Goal: Task Accomplishment & Management: Manage account settings

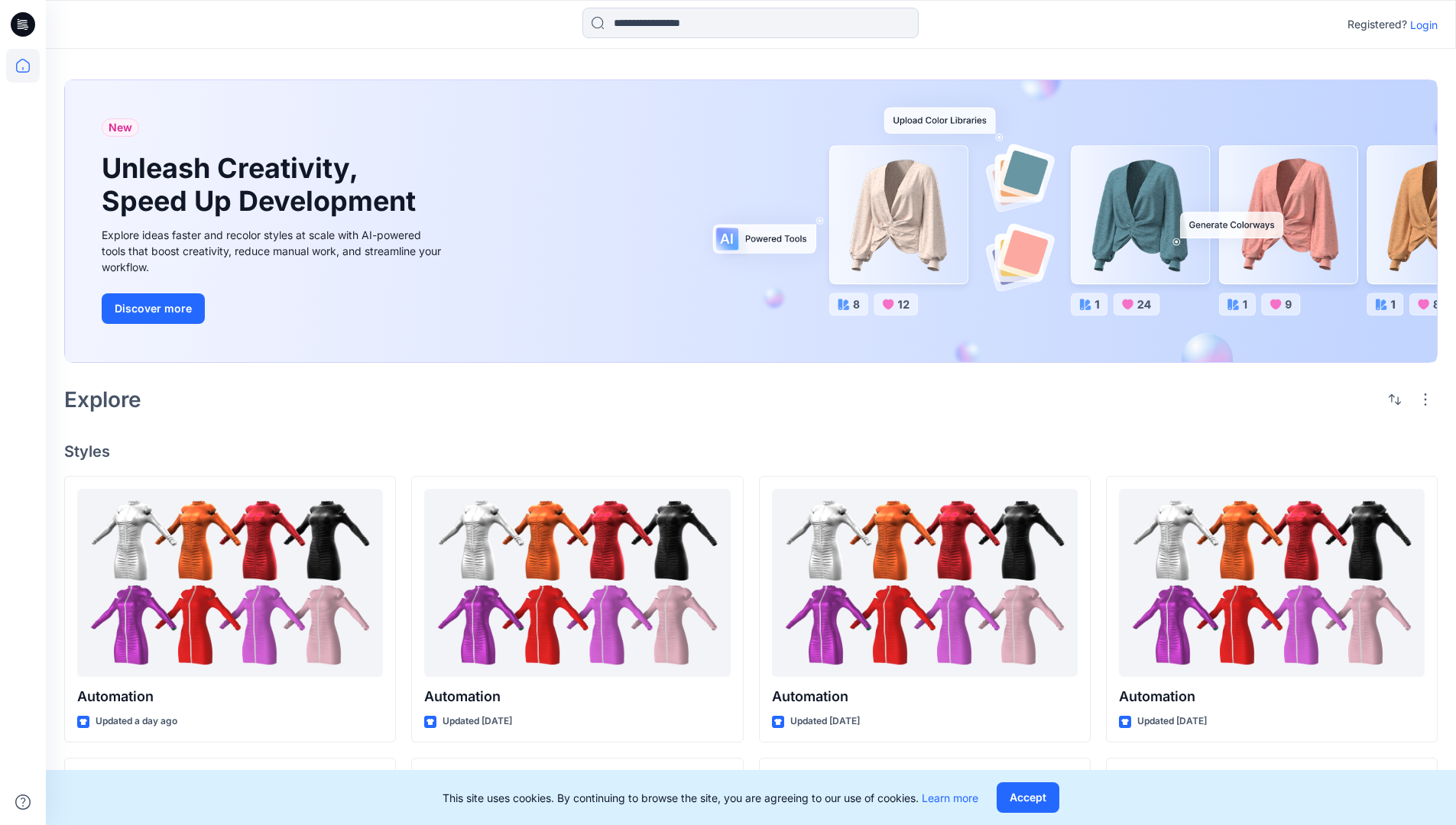
click at [1420, 25] on p "Login" at bounding box center [1424, 25] width 27 height 16
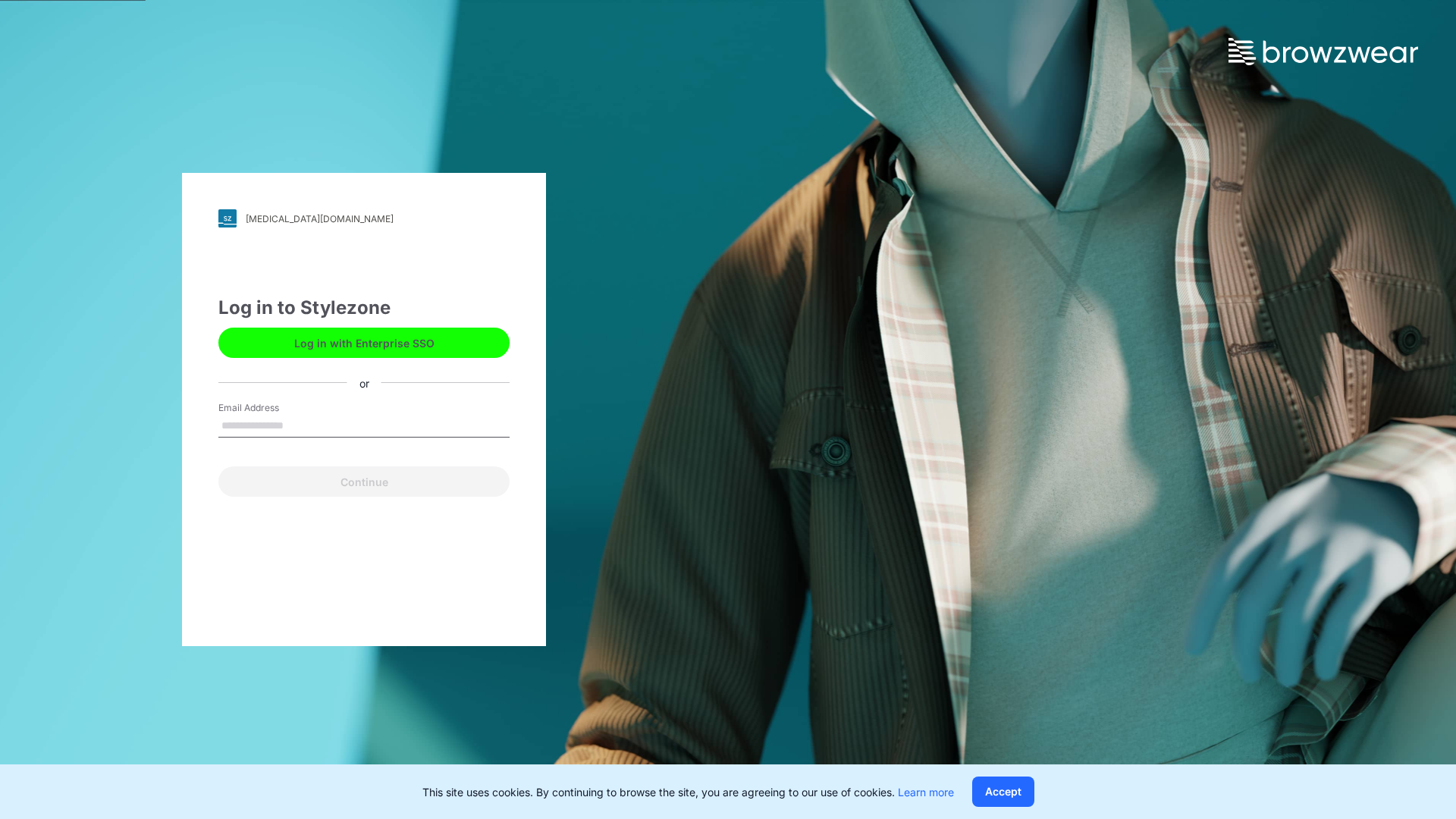
click at [300, 425] on input "Email Address" at bounding box center [364, 426] width 291 height 23
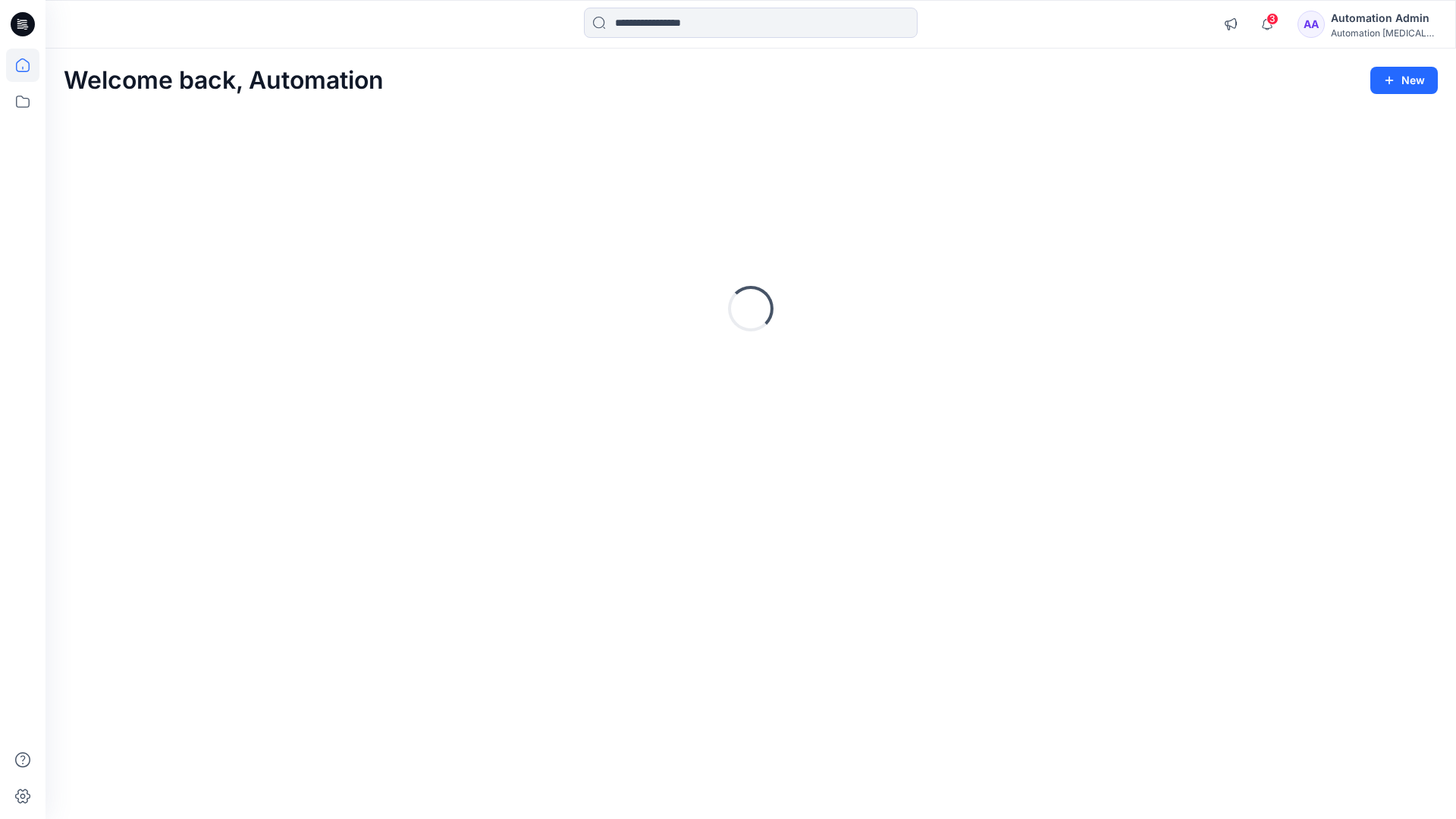
click at [29, 66] on icon at bounding box center [23, 66] width 14 height 14
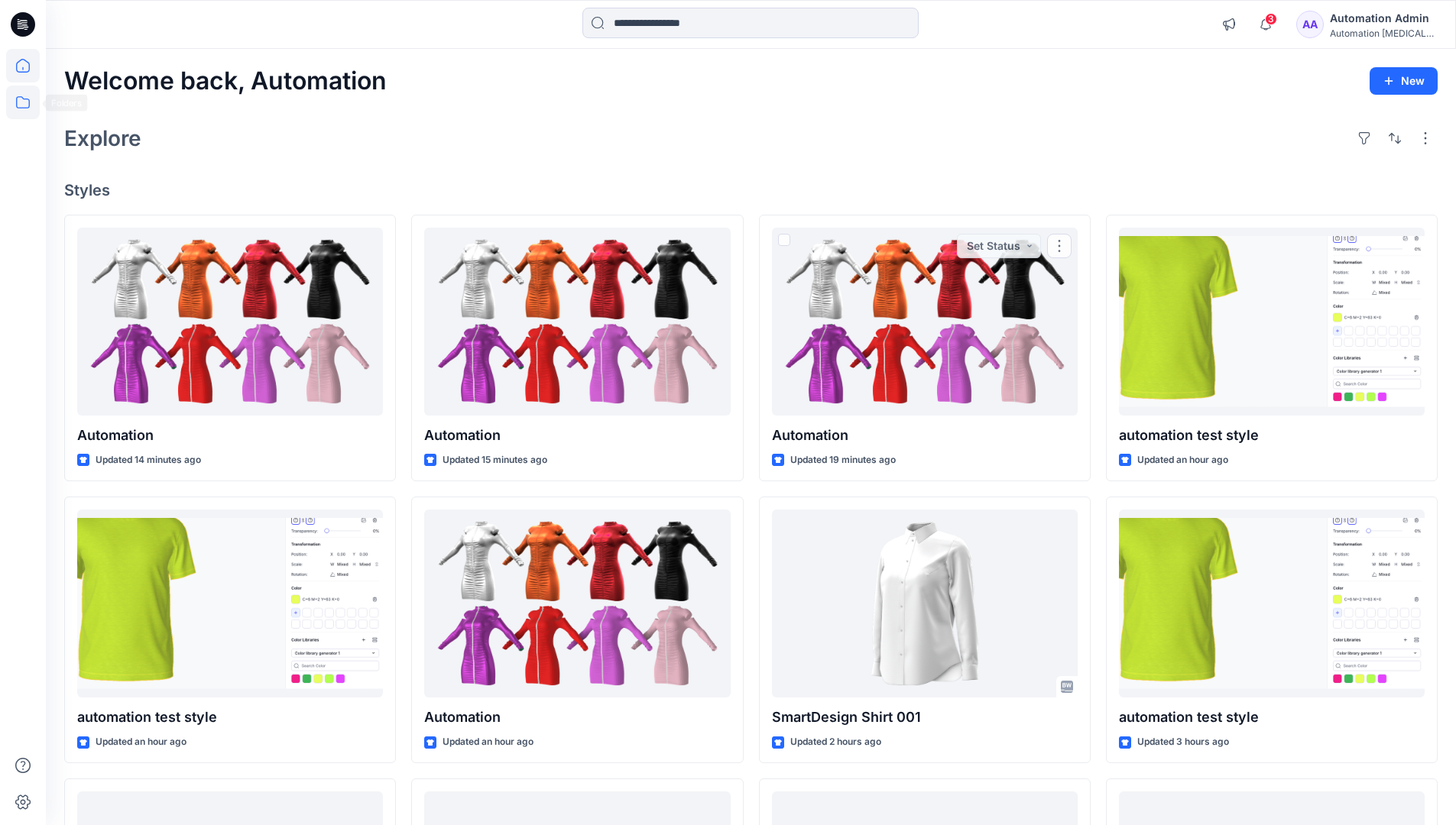
click at [22, 100] on icon at bounding box center [22, 102] width 33 height 33
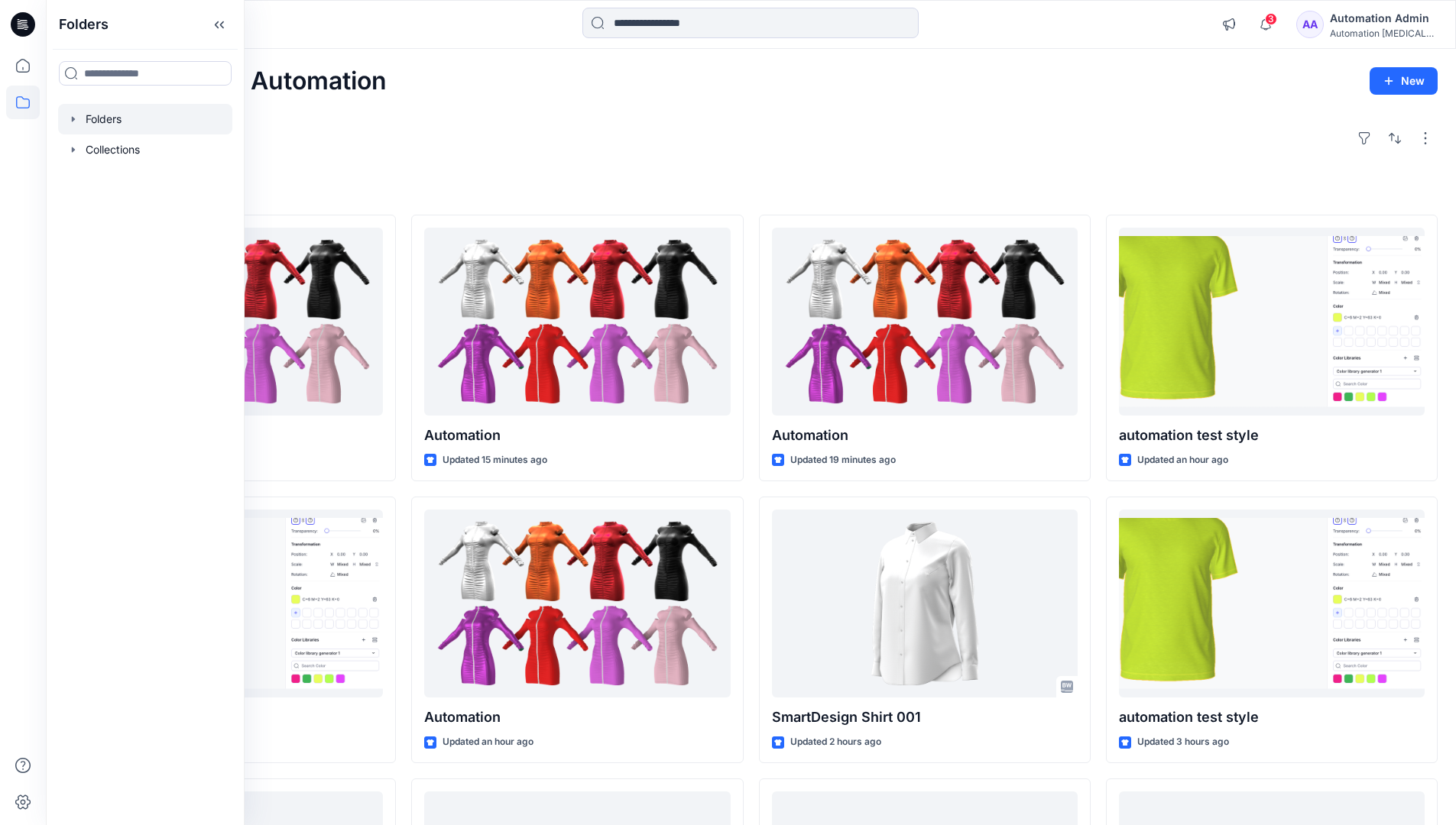
click at [94, 115] on div at bounding box center [145, 119] width 174 height 31
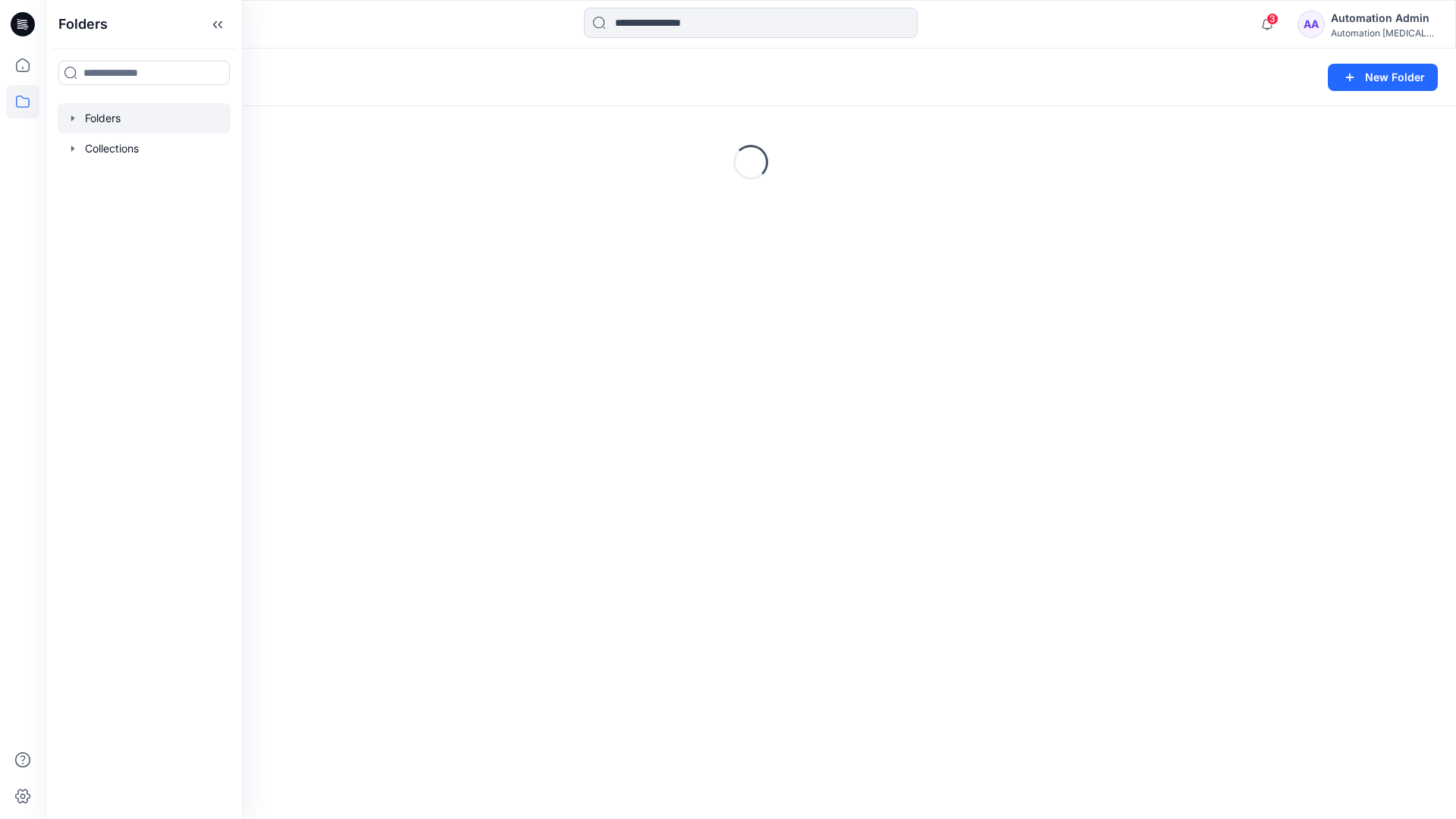
scroll to position [157, 0]
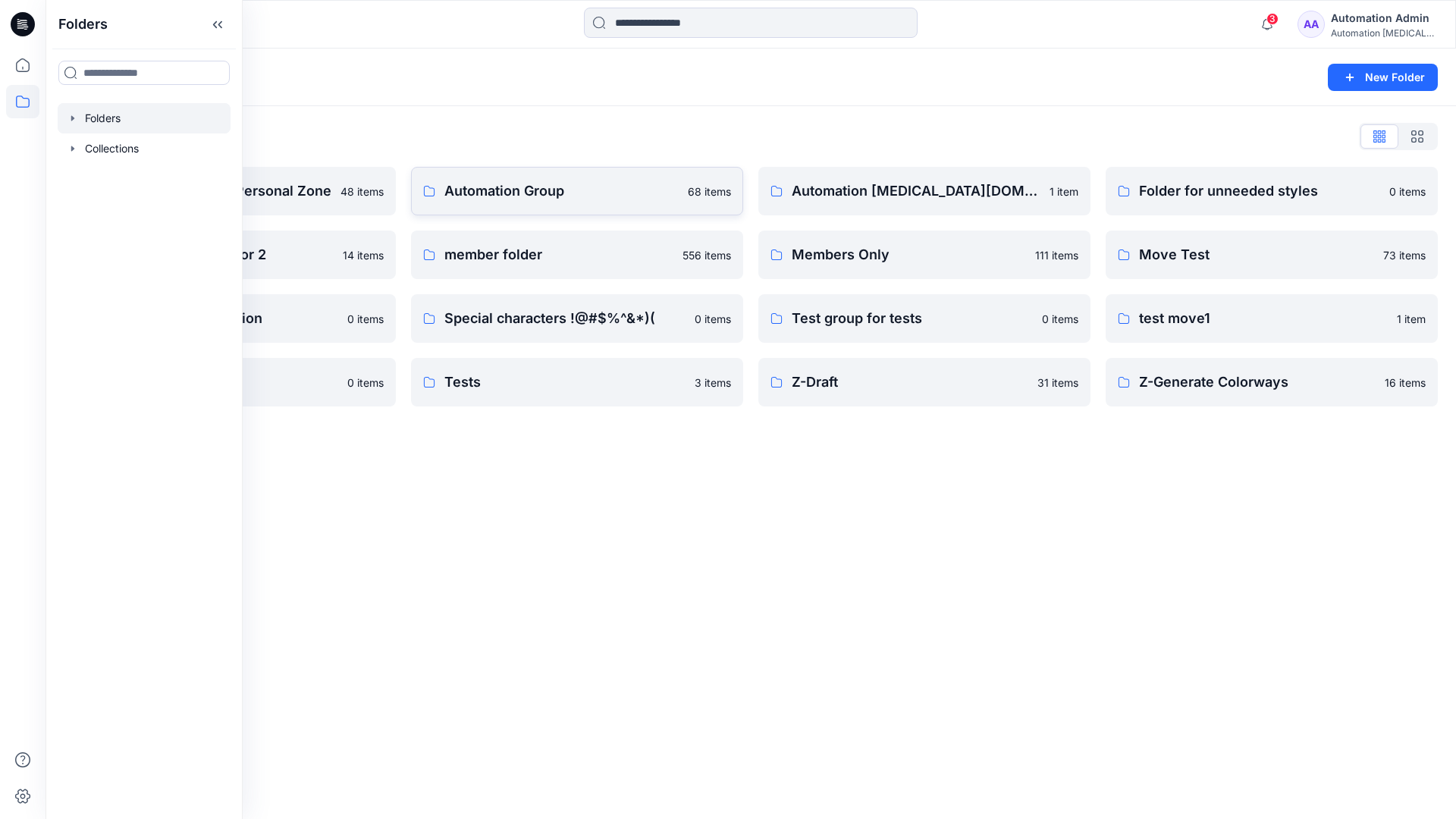
click at [513, 197] on p "Automation Group" at bounding box center [561, 191] width 234 height 21
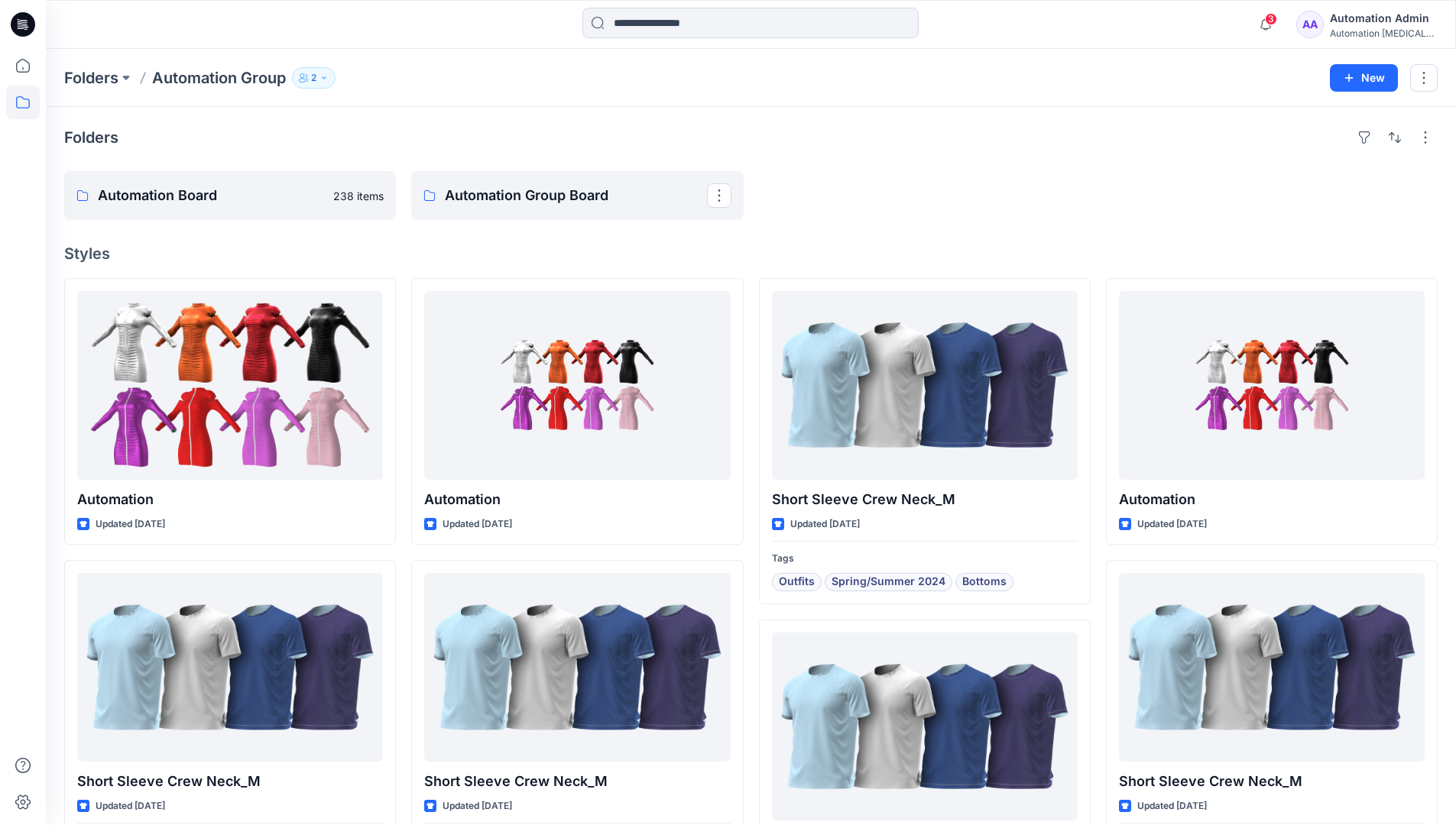
click at [329, 79] on icon "button" at bounding box center [323, 78] width 9 height 9
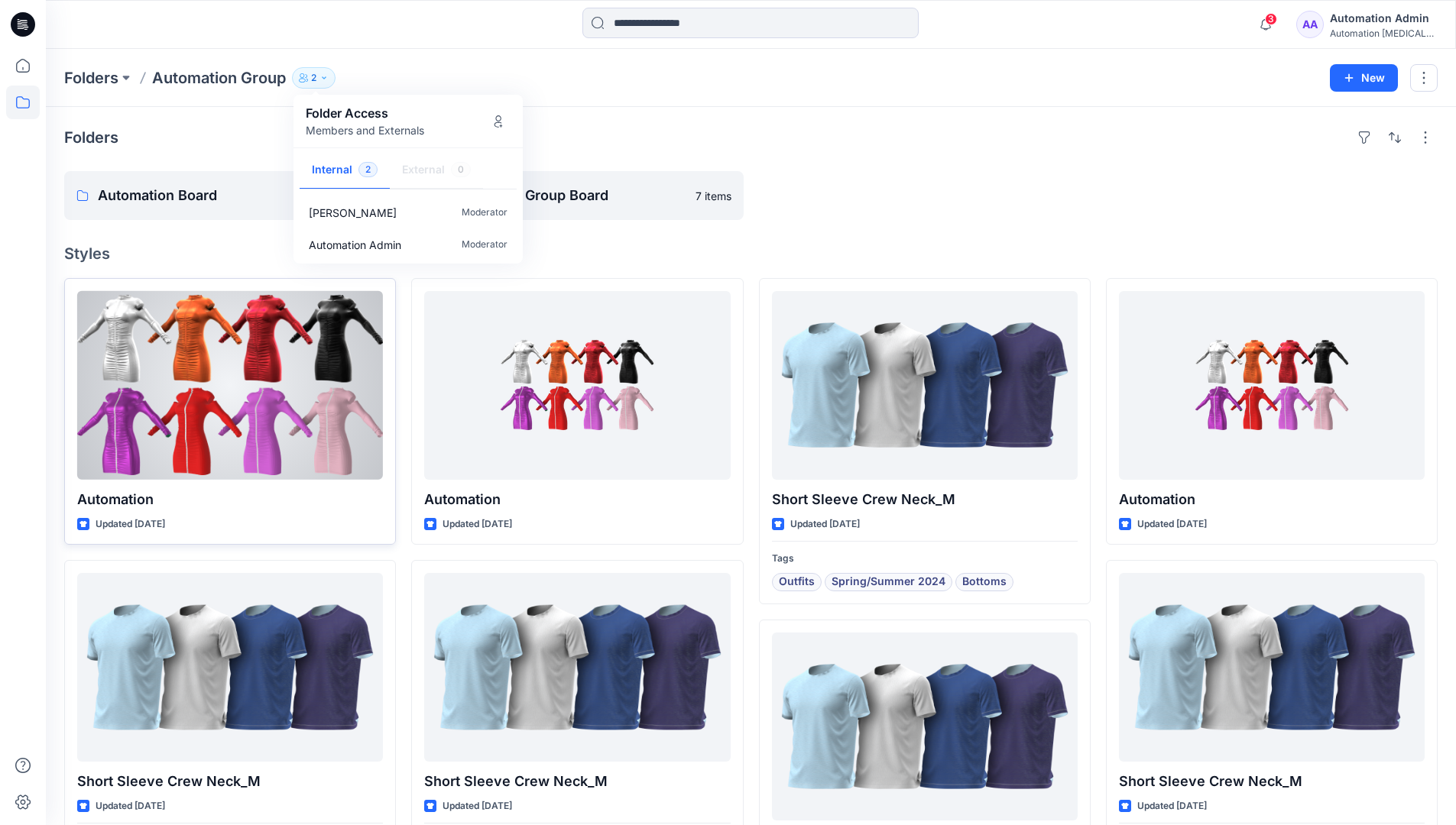
click at [333, 396] on div at bounding box center [230, 385] width 305 height 189
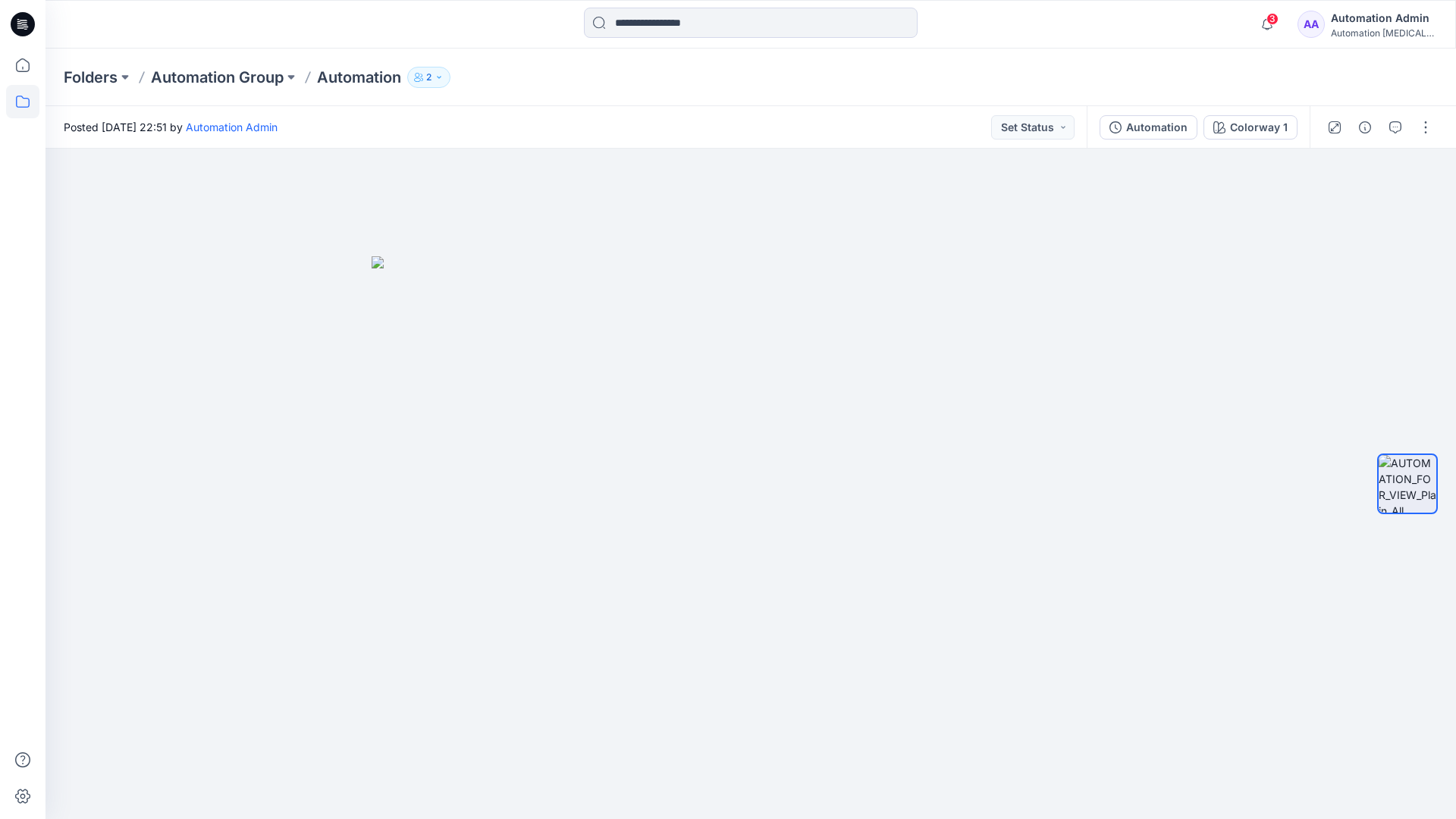
click at [13, 106] on icon at bounding box center [22, 101] width 33 height 33
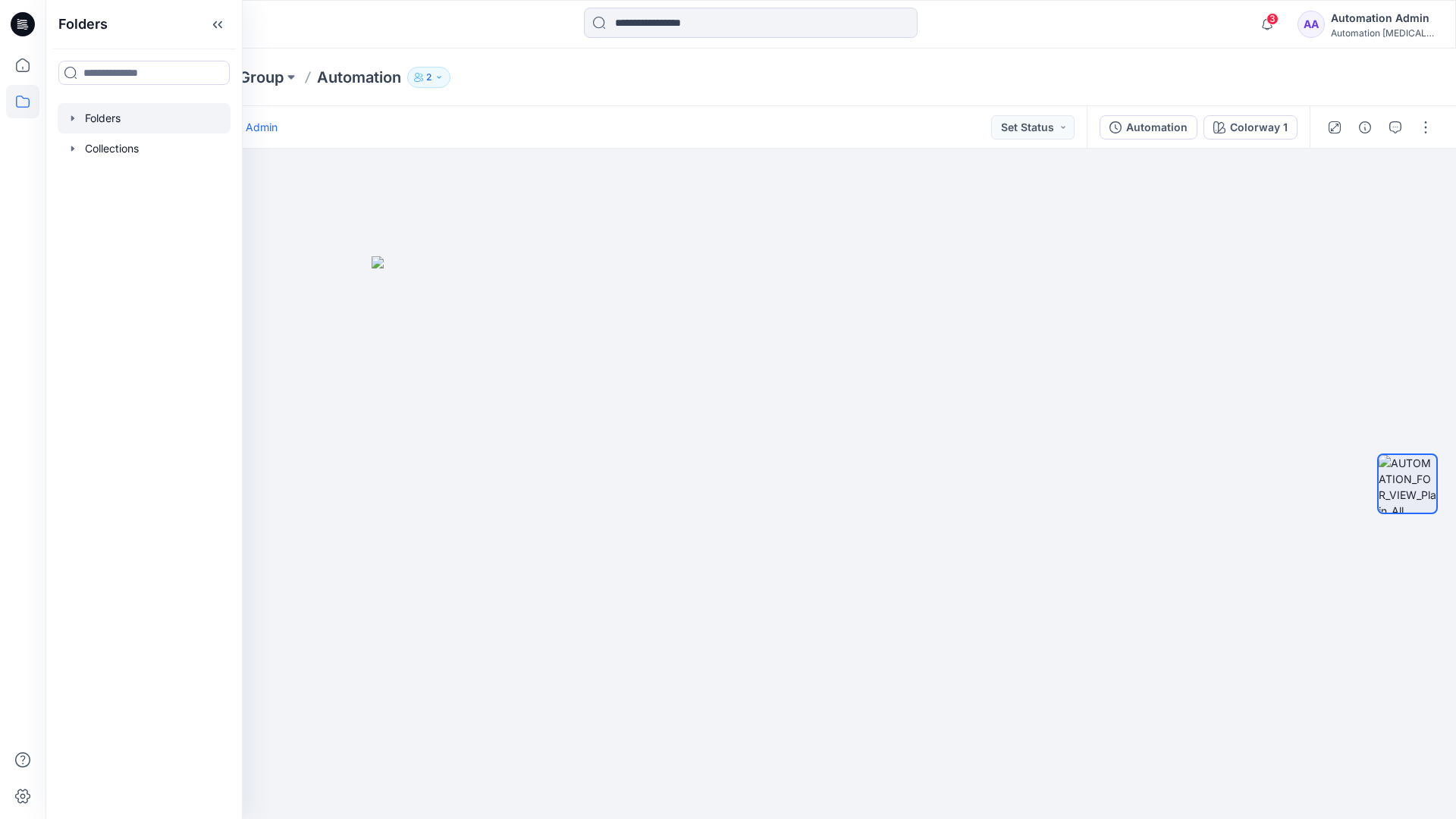
click at [89, 117] on div at bounding box center [144, 118] width 173 height 31
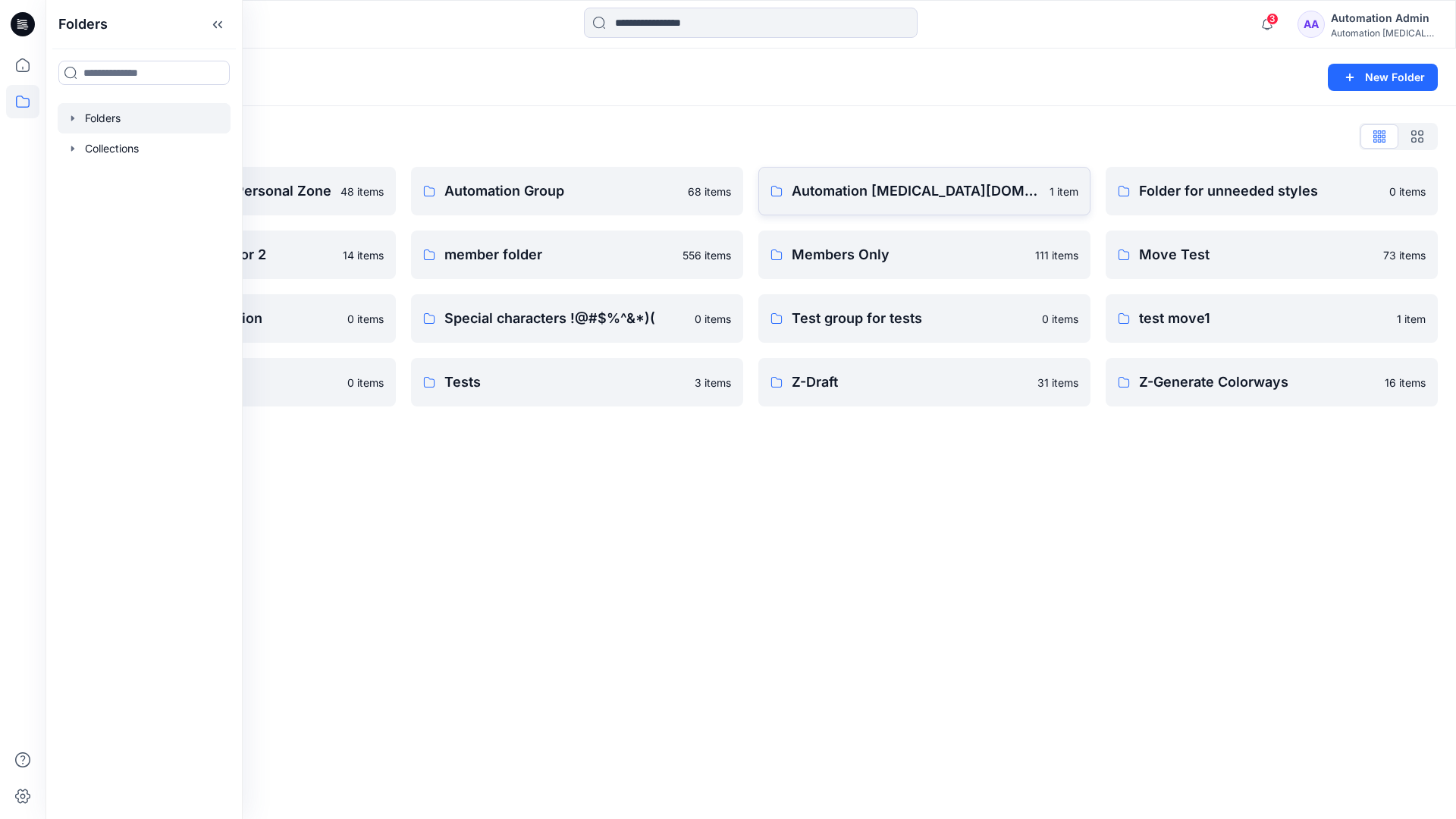
click at [884, 198] on p "Automation [MEDICAL_DATA][DOMAIN_NAME]" at bounding box center [916, 191] width 248 height 21
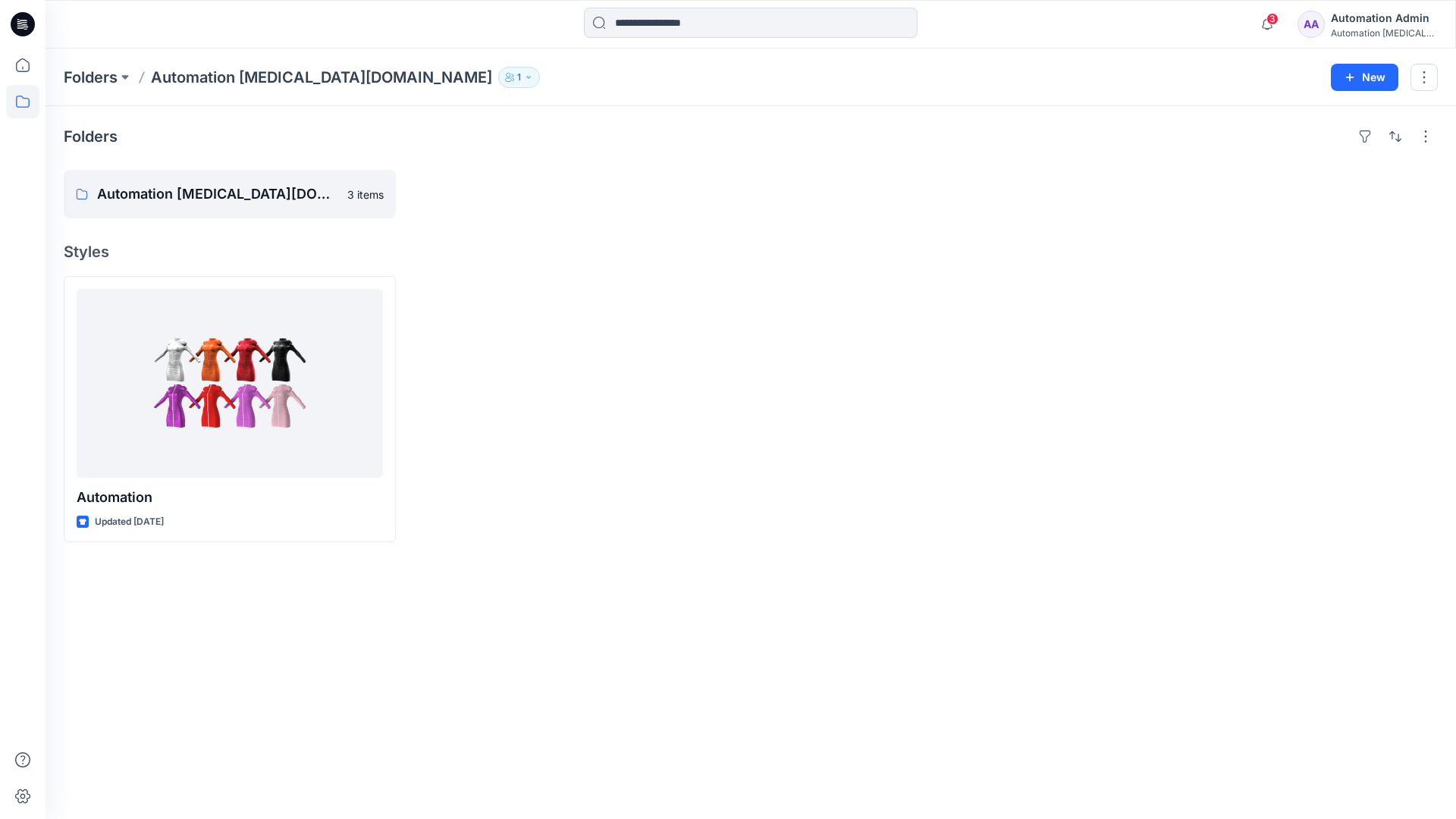
click at [524, 80] on icon "button" at bounding box center [528, 77] width 9 height 9
click at [1363, 24] on div "Automation Admin" at bounding box center [1384, 18] width 106 height 18
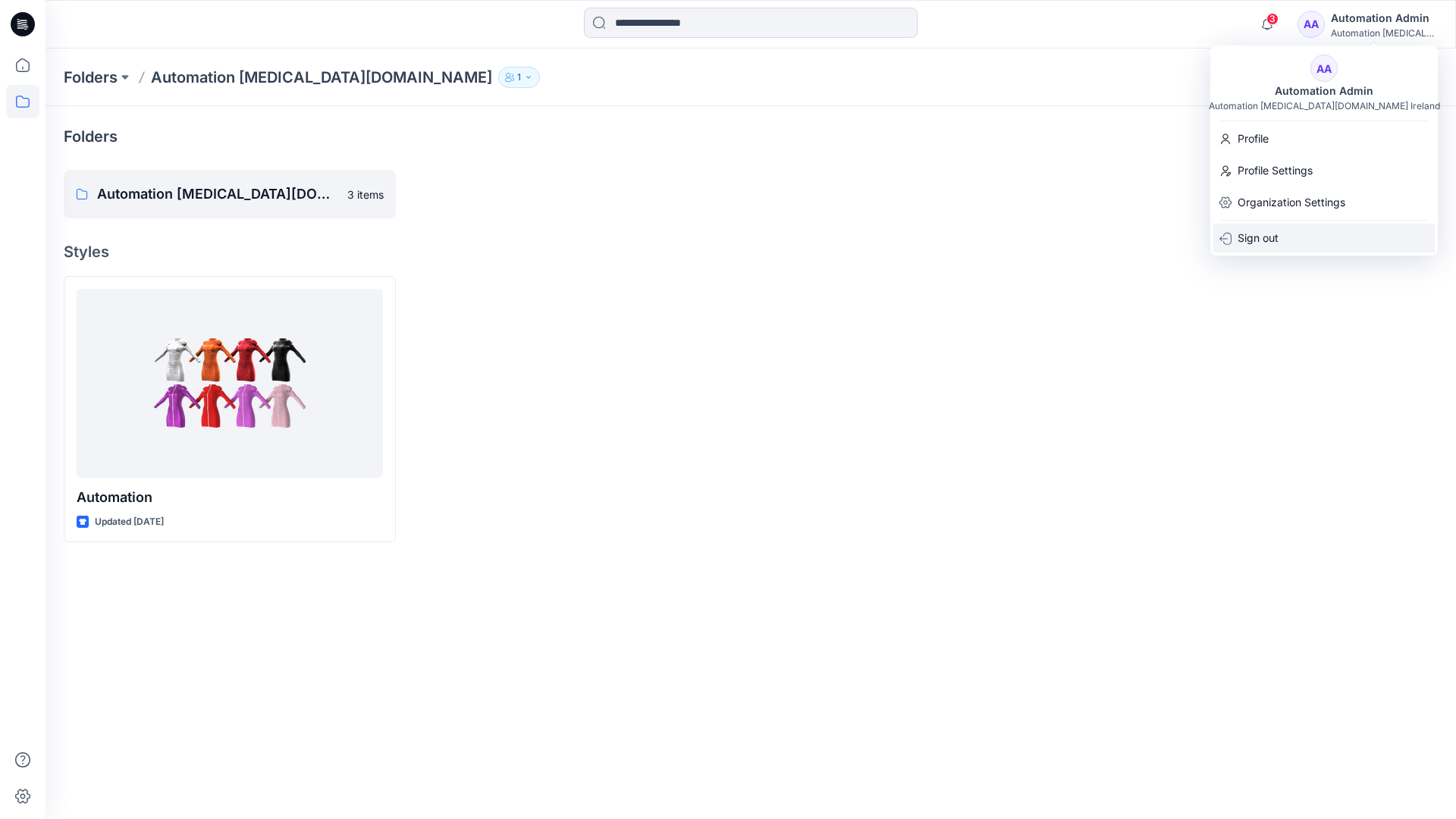
click at [1282, 233] on div "Sign out" at bounding box center [1324, 238] width 221 height 29
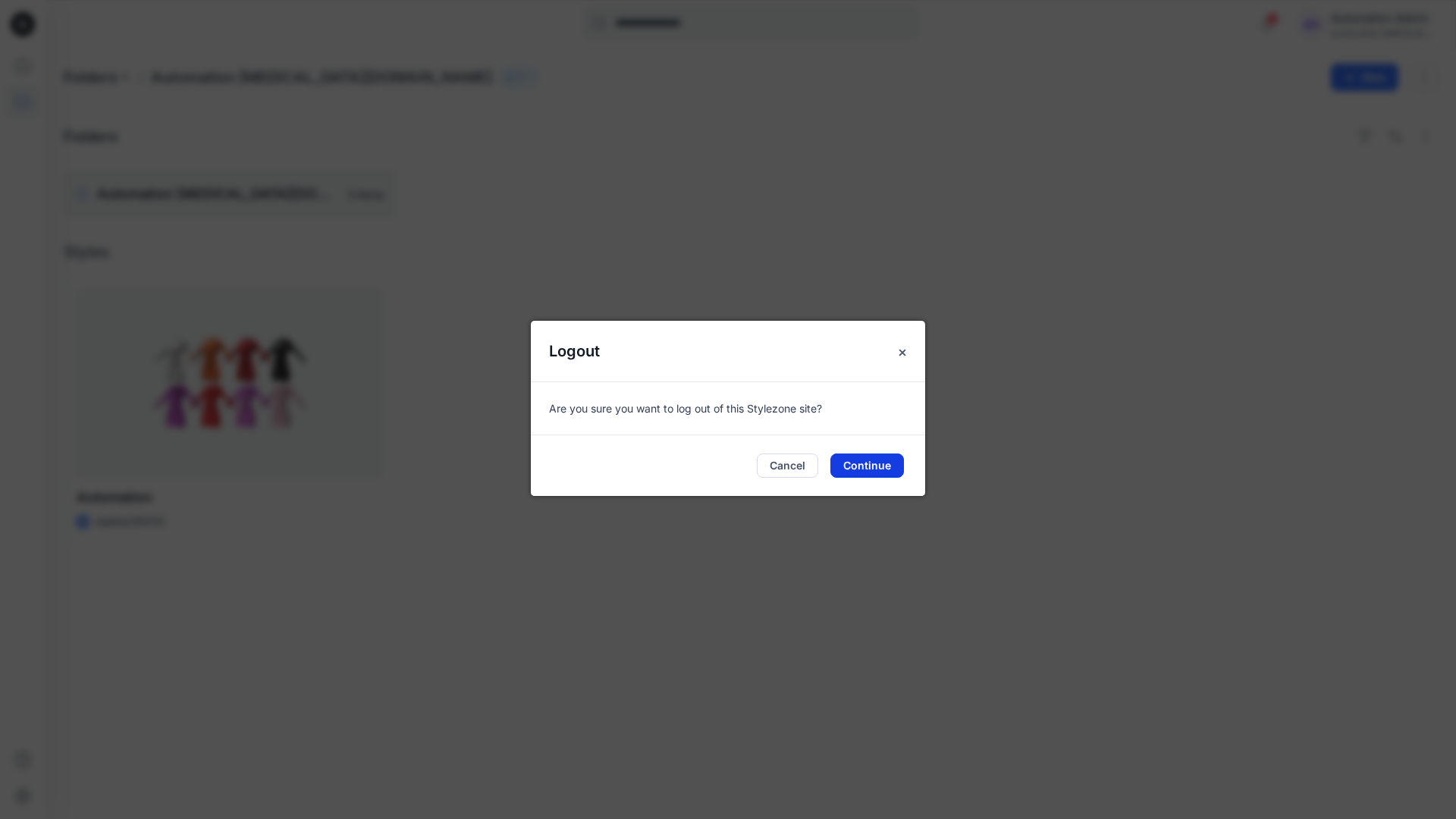
click at [871, 461] on button "Continue" at bounding box center [867, 466] width 73 height 25
